Goal: Navigation & Orientation: Find specific page/section

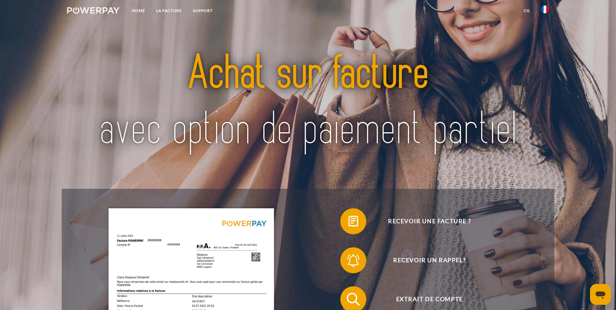
click at [544, 8] on img at bounding box center [545, 10] width 8 height 8
click at [544, 27] on img at bounding box center [545, 31] width 8 height 8
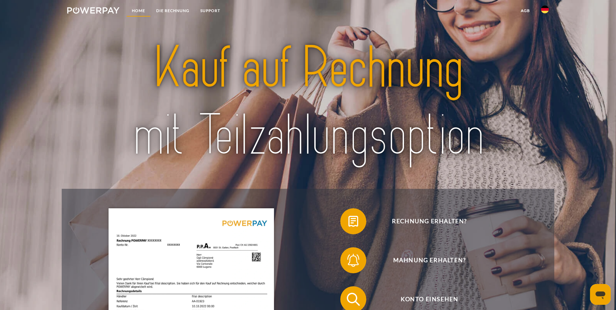
click at [140, 11] on link "Home" at bounding box center [138, 11] width 24 height 12
click at [205, 11] on link "SUPPORT" at bounding box center [210, 11] width 31 height 12
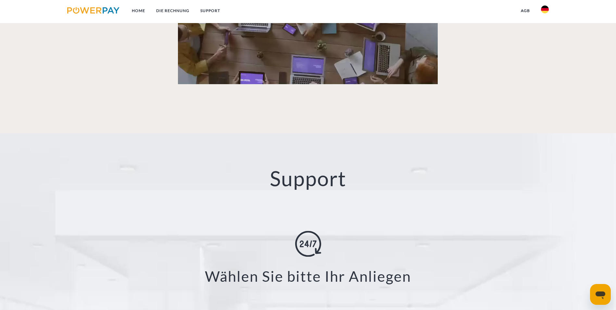
scroll to position [933, 0]
